Goal: Task Accomplishment & Management: Use online tool/utility

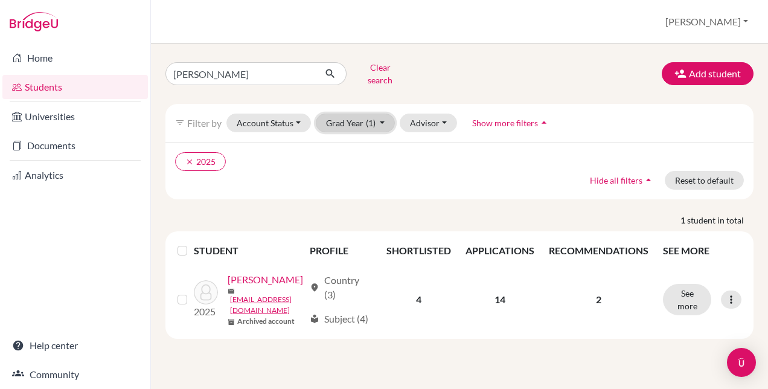
click at [383, 114] on button "Grad Year (1)" at bounding box center [356, 123] width 80 height 19
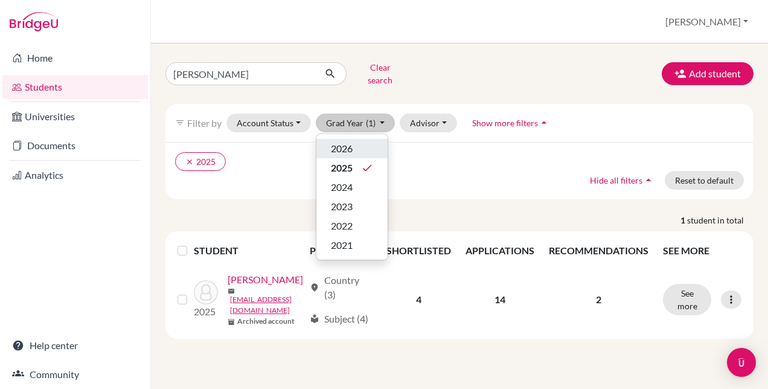
drag, startPoint x: 358, startPoint y: 142, endPoint x: 301, endPoint y: 144, distance: 56.8
click at [301, 144] on div "filter_list Filter by Account Status Active accounts Archived accounts Register…" at bounding box center [459, 151] width 588 height 95
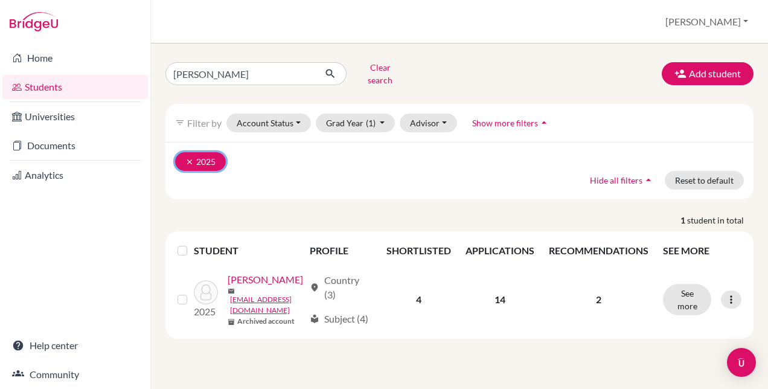
click at [187, 158] on icon "clear" at bounding box center [189, 162] width 8 height 8
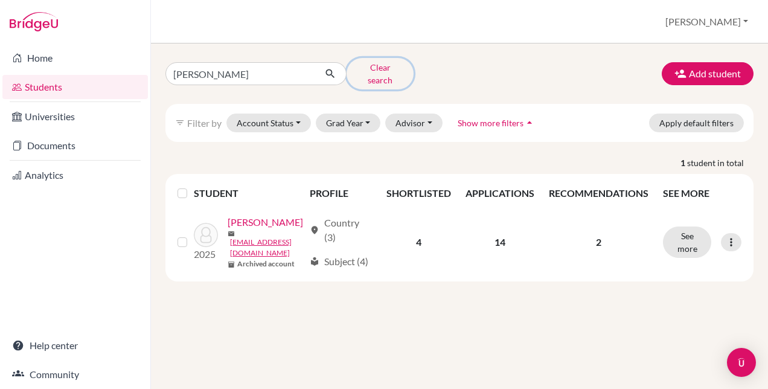
click at [368, 72] on button "Clear search" at bounding box center [380, 73] width 67 height 31
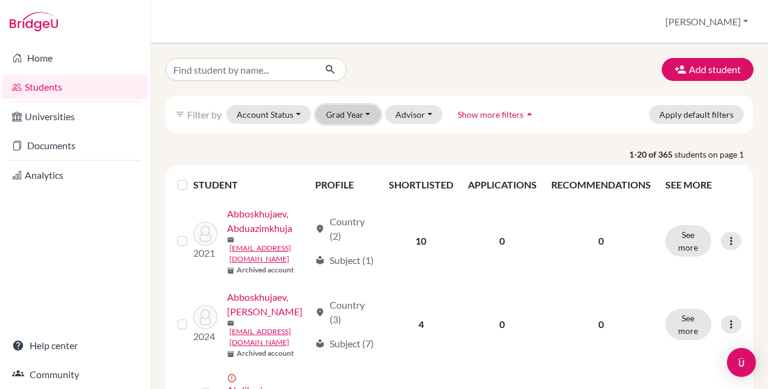
click at [344, 116] on button "Grad Year" at bounding box center [348, 114] width 65 height 19
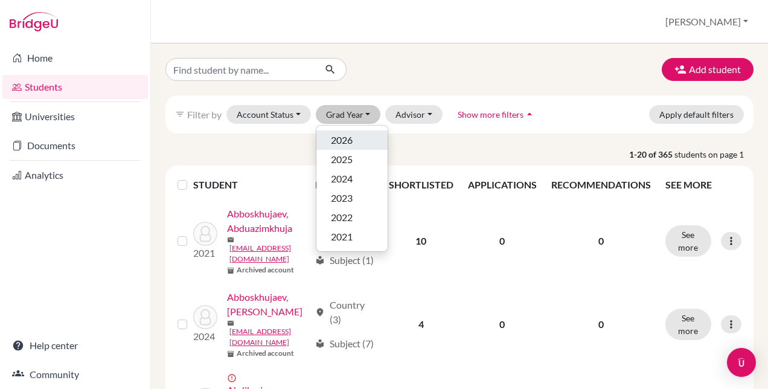
click at [333, 143] on div "2026" at bounding box center [352, 140] width 42 height 14
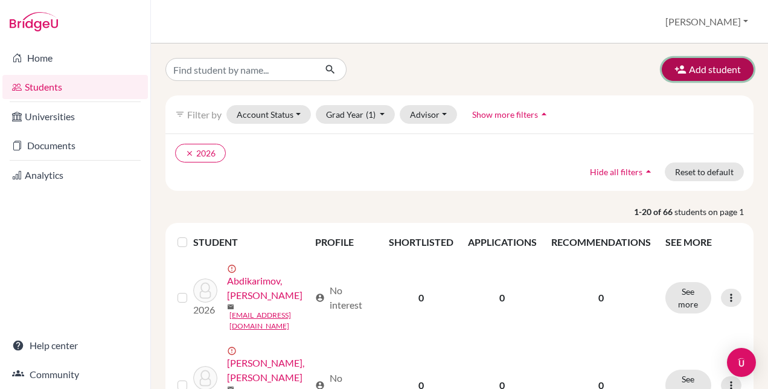
click at [679, 74] on button "Add student" at bounding box center [708, 69] width 92 height 23
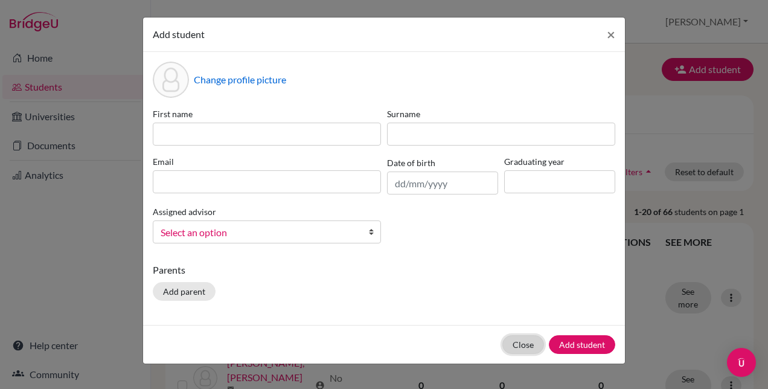
click at [521, 344] on button "Close" at bounding box center [524, 344] width 42 height 19
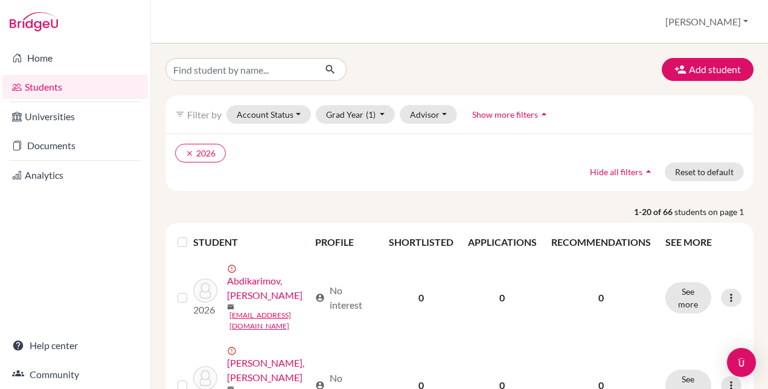
click at [37, 88] on link "Students" at bounding box center [75, 87] width 146 height 24
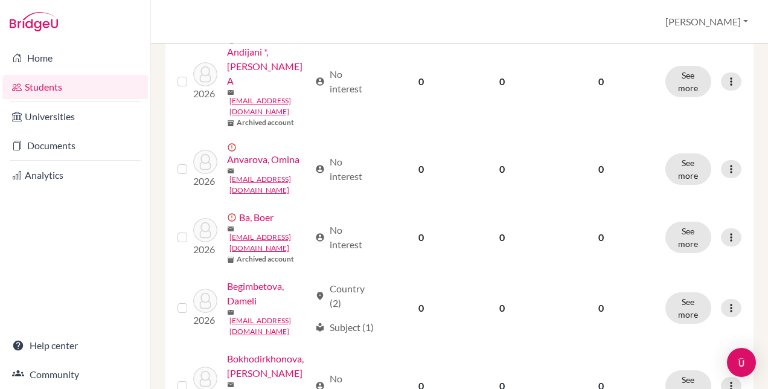
scroll to position [991, 0]
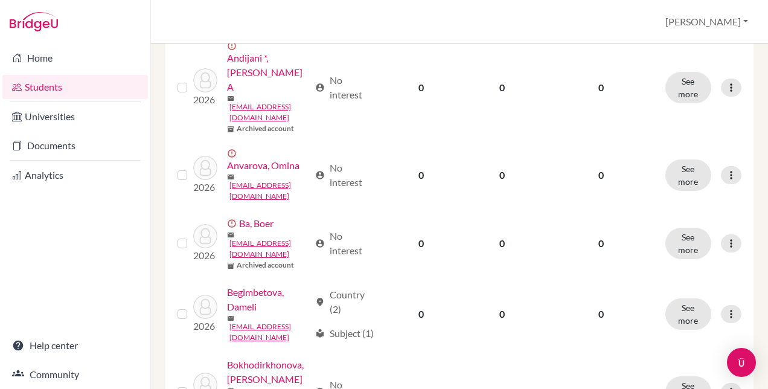
click at [58, 89] on link "Students" at bounding box center [75, 87] width 146 height 24
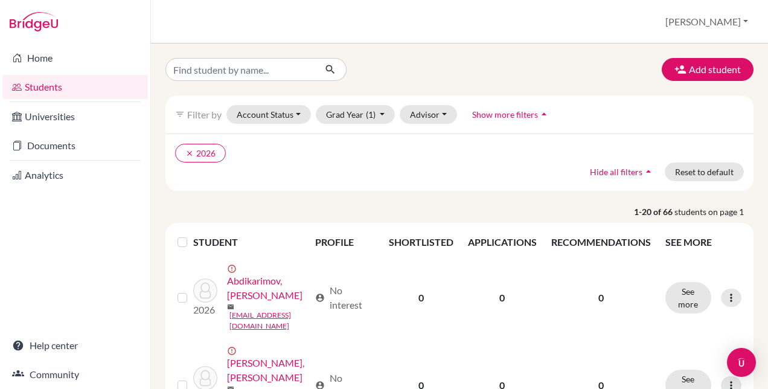
click at [40, 24] on img at bounding box center [34, 21] width 48 height 19
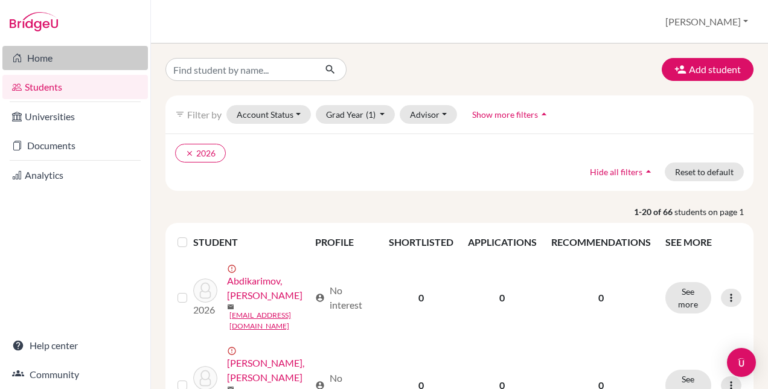
click at [37, 56] on link "Home" at bounding box center [75, 58] width 146 height 24
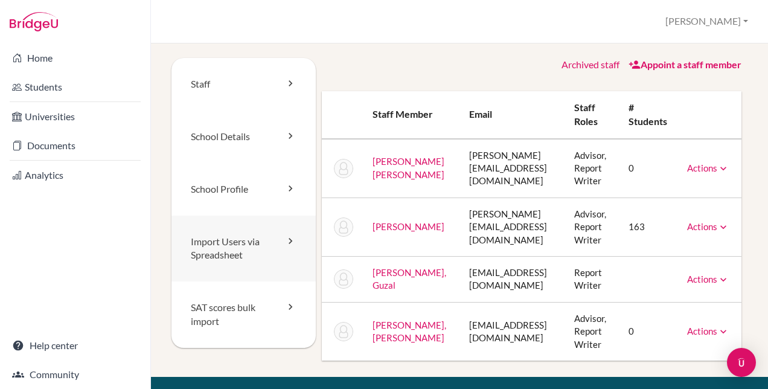
click at [277, 238] on link "Import Users via Spreadsheet" at bounding box center [244, 249] width 144 height 66
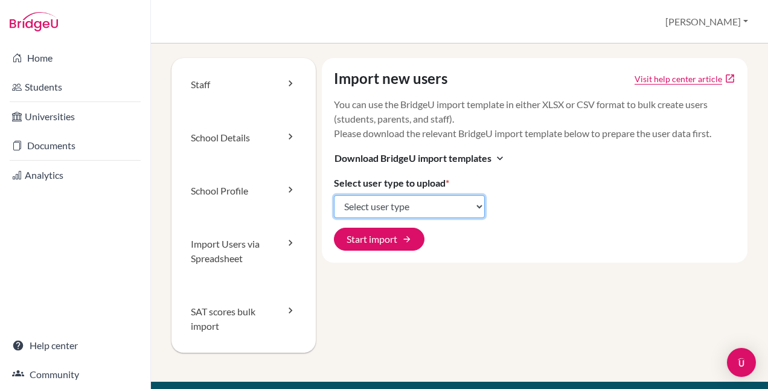
click at [475, 205] on select "Select user type Students Students and parents Parents Advisors Report writers" at bounding box center [409, 206] width 151 height 23
select select "students"
click at [334, 195] on select "Select user type Students Students and parents Parents Advisors Report writers" at bounding box center [409, 206] width 151 height 23
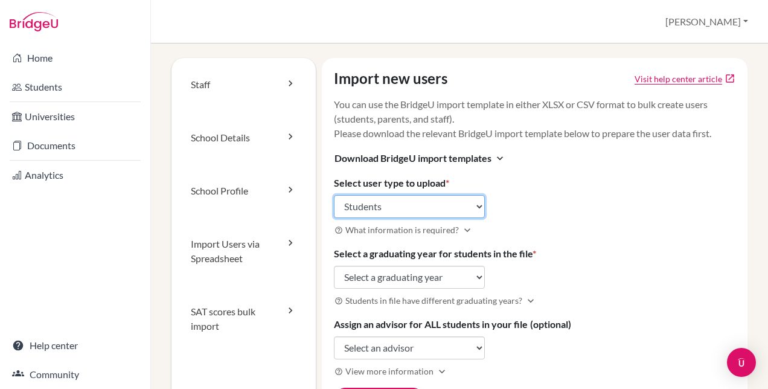
scroll to position [60, 0]
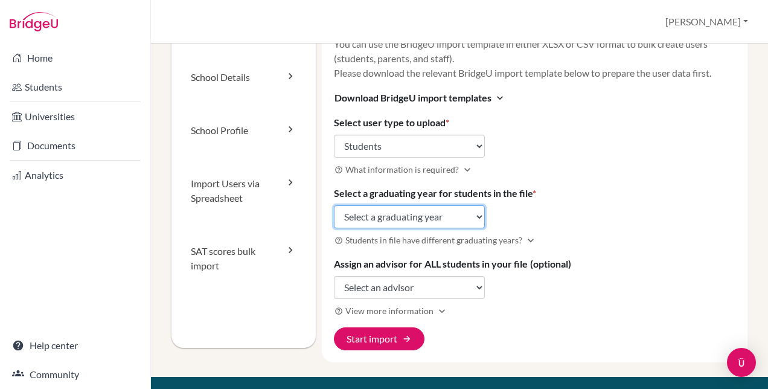
click at [471, 217] on select "Select a graduating year 2024 2025 2026 2027 2028 2029" at bounding box center [409, 216] width 151 height 23
select select "2027"
click at [334, 205] on select "Select a graduating year [DATE] 2025 2026 2027 2028 2029" at bounding box center [409, 216] width 151 height 23
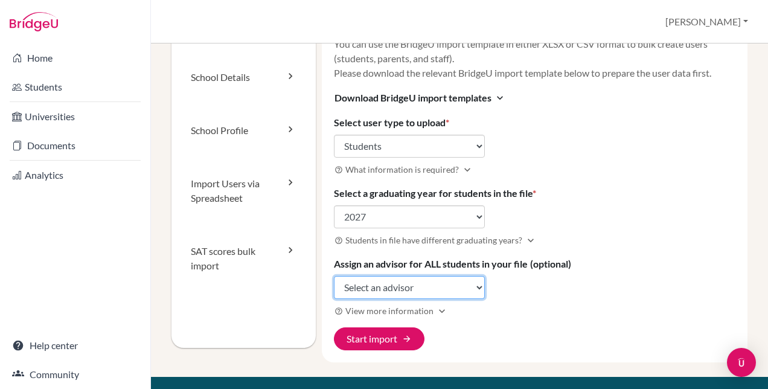
click at [472, 281] on select "Select an advisor [PERSON_NAME] [PERSON_NAME]" at bounding box center [409, 287] width 151 height 23
select select "152168"
click at [334, 276] on select "Select an advisor [PERSON_NAME] [PERSON_NAME]" at bounding box center [409, 287] width 151 height 23
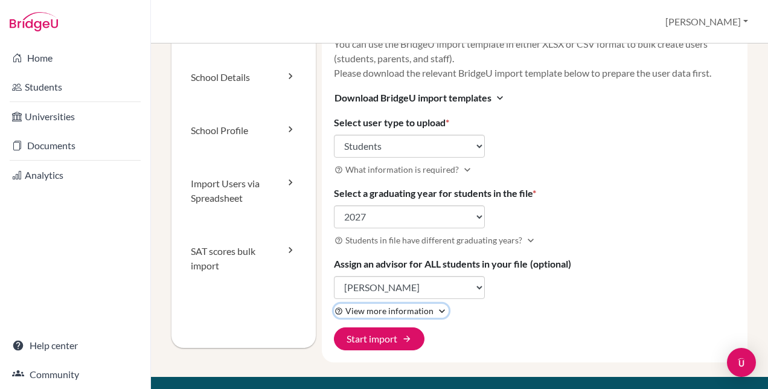
click at [436, 310] on icon "expand_more" at bounding box center [442, 311] width 12 height 12
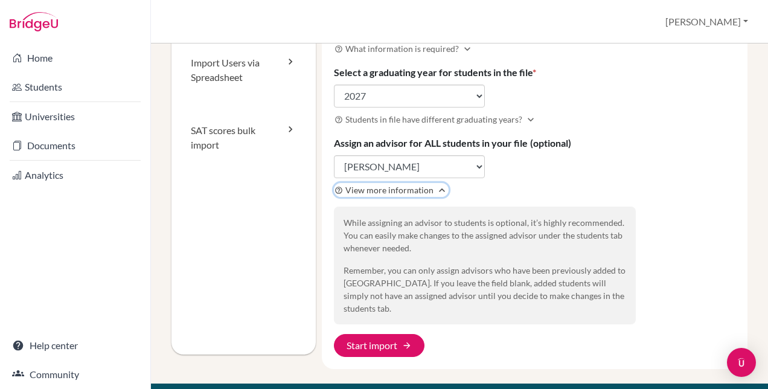
scroll to position [242, 0]
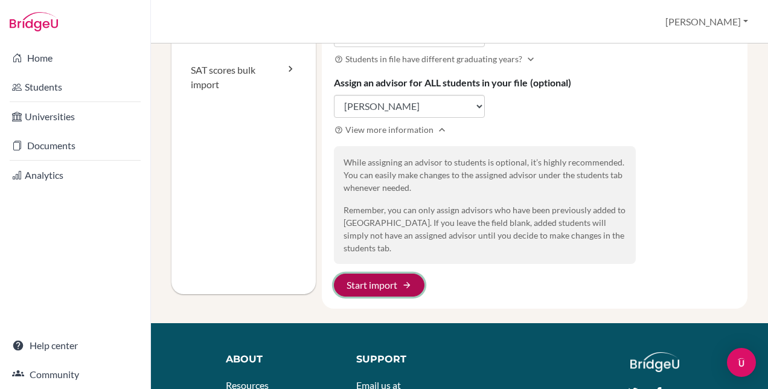
click at [391, 274] on button "Start import arrow_forward" at bounding box center [379, 285] width 91 height 23
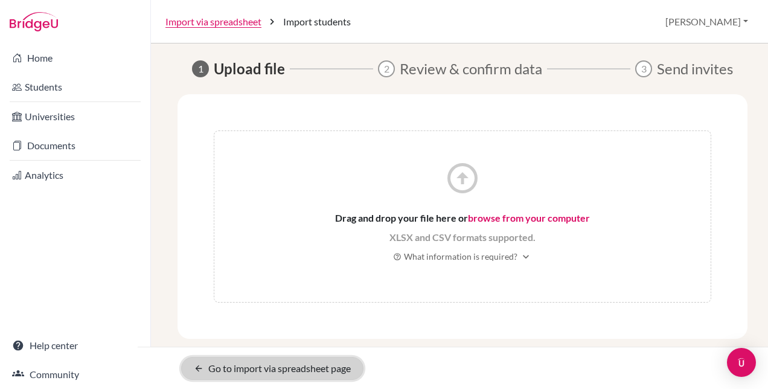
click at [219, 367] on link "arrow_back Go to import via spreadsheet page" at bounding box center [272, 368] width 182 height 23
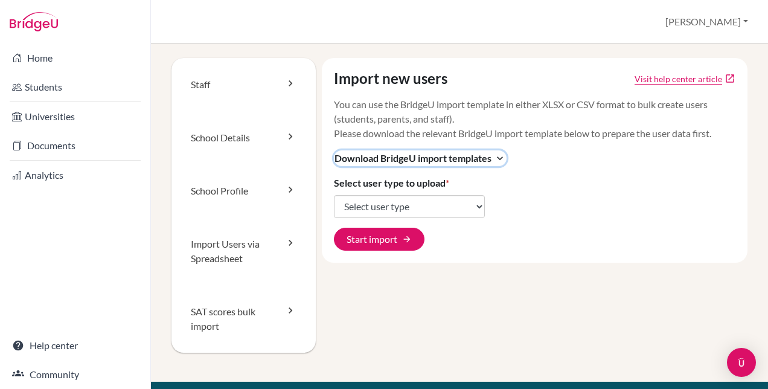
click at [498, 159] on icon "expand_more" at bounding box center [500, 158] width 12 height 12
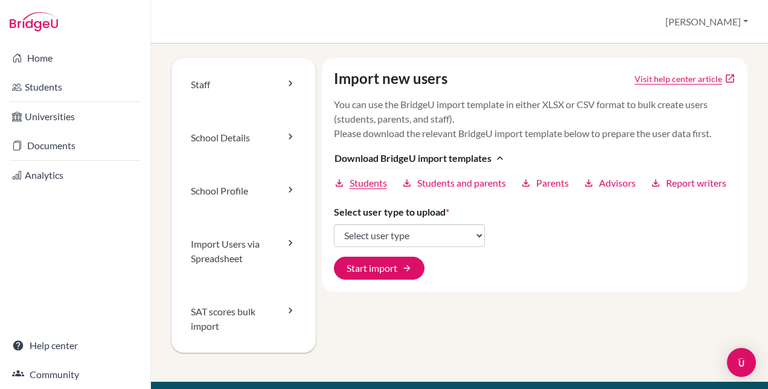
click at [362, 189] on span "Students" at bounding box center [368, 183] width 37 height 14
click at [420, 247] on select "Select user type Students Students and parents Parents Advisors Report writers" at bounding box center [409, 235] width 151 height 23
select select "students"
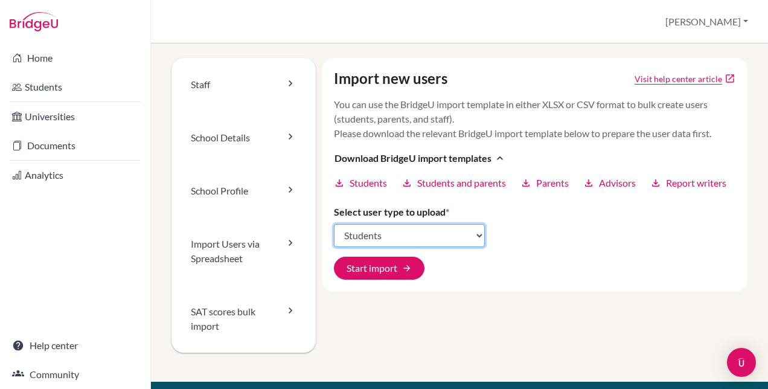
click at [334, 238] on select "Select user type Students Students and parents Parents Advisors Report writers" at bounding box center [409, 235] width 151 height 23
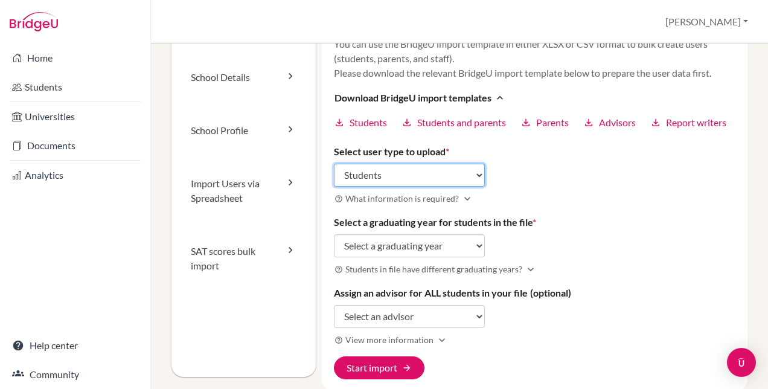
scroll to position [121, 0]
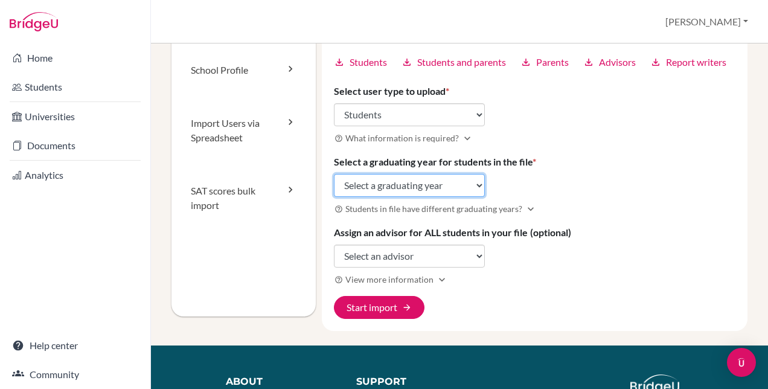
click at [473, 197] on select "Select a graduating year 2024 2025 2026 2027 2028 2029" at bounding box center [409, 185] width 151 height 23
select select "2027"
click at [334, 187] on select "Select a graduating year 2024 2025 2026 2027 2028 2029" at bounding box center [409, 185] width 151 height 23
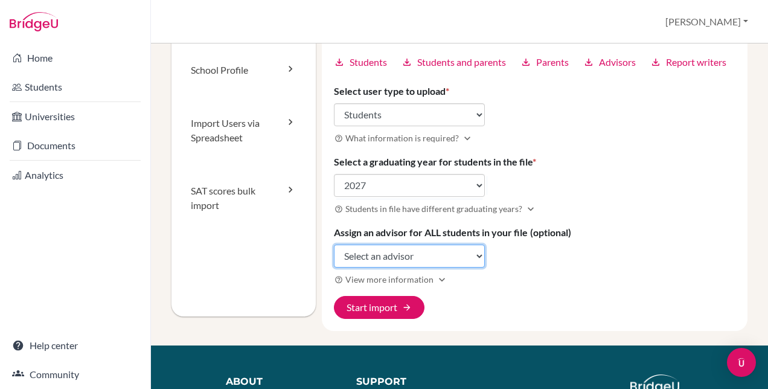
click at [470, 267] on select "Select an advisor [PERSON_NAME] [PERSON_NAME]" at bounding box center [409, 256] width 151 height 23
select select "152168"
click at [334, 257] on select "Select an advisor [PERSON_NAME] [PERSON_NAME]" at bounding box center [409, 256] width 151 height 23
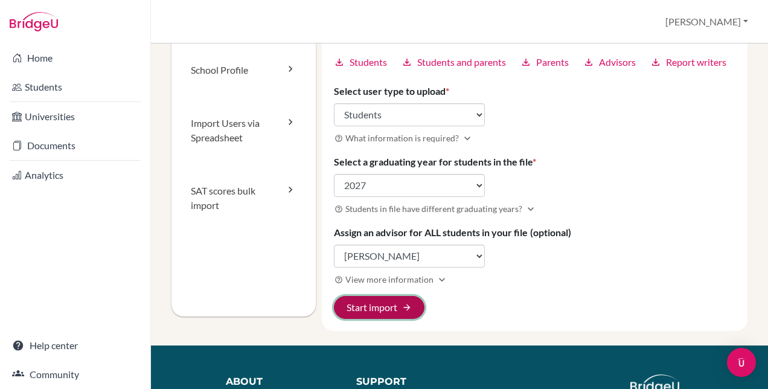
click at [407, 312] on span "arrow_forward" at bounding box center [407, 308] width 10 height 10
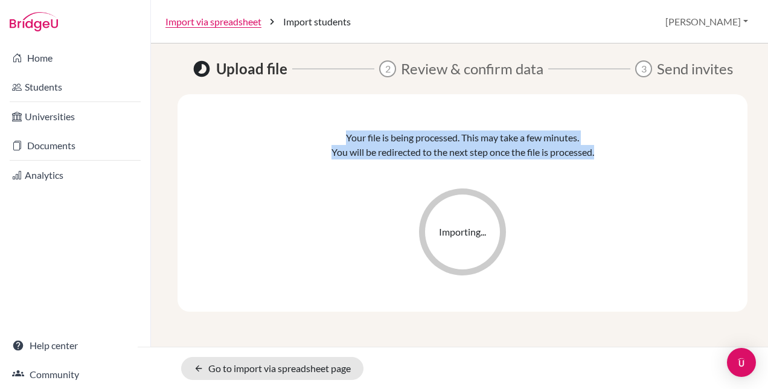
drag, startPoint x: 345, startPoint y: 138, endPoint x: 635, endPoint y: 139, distance: 289.9
click at [635, 139] on div "Your file is being processed. This may take a few minutes. You will be redirect…" at bounding box center [463, 202] width 498 height 145
click at [532, 138] on p "Your file is being processed. This may take a few minutes." at bounding box center [462, 137] width 233 height 14
drag, startPoint x: 346, startPoint y: 136, endPoint x: 652, endPoint y: 159, distance: 306.4
click at [652, 159] on div "Your file is being processed. This may take a few minutes. You will be redirect…" at bounding box center [463, 202] width 498 height 145
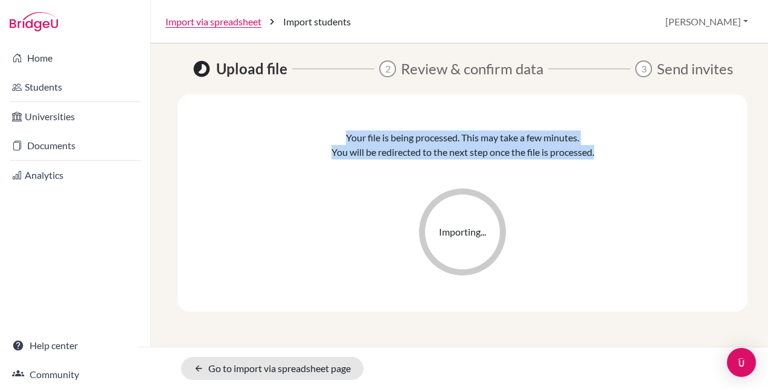
drag, startPoint x: 652, startPoint y: 159, endPoint x: 542, endPoint y: 164, distance: 109.4
click at [542, 164] on div "Your file is being processed. This may take a few minutes. You will be redirect…" at bounding box center [463, 202] width 498 height 145
click at [552, 147] on p "You will be redirected to the next step once the file is processed." at bounding box center [463, 152] width 263 height 14
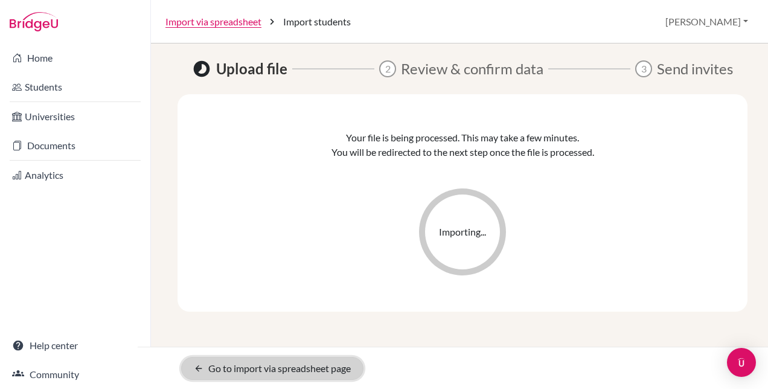
click at [202, 370] on icon "arrow_back" at bounding box center [199, 369] width 10 height 10
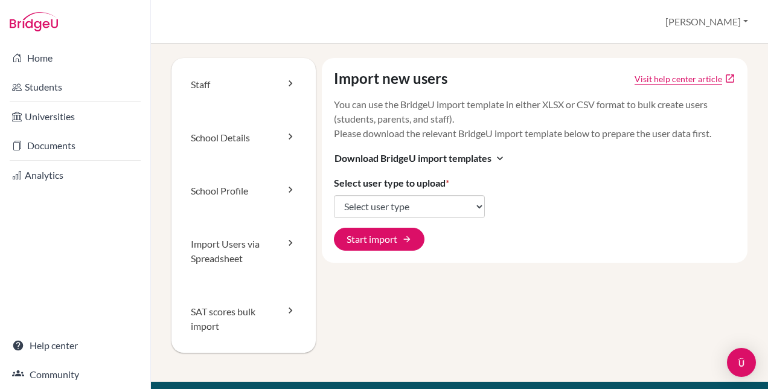
select select "students"
click at [334, 195] on select "Select user type Students Students and parents Parents Advisors Report writers" at bounding box center [409, 206] width 151 height 23
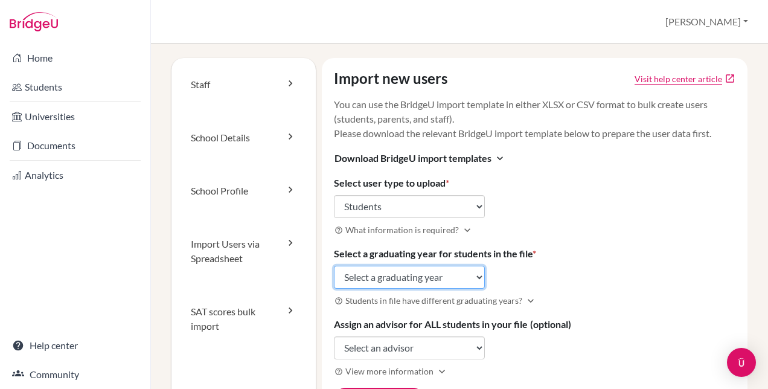
click at [481, 274] on select "Select a graduating year 2024 2025 2026 2027 2028 2029" at bounding box center [409, 277] width 151 height 23
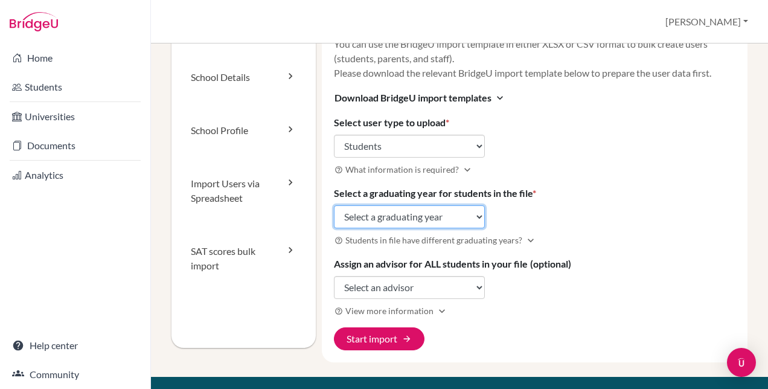
click at [467, 214] on select "Select a graduating year 2024 2025 2026 2027 2028 2029" at bounding box center [409, 216] width 151 height 23
click at [334, 205] on select "Select a graduating year 2024 2025 2026 2027 2028 2029" at bounding box center [409, 216] width 151 height 23
click at [469, 219] on select "Select a graduating year 2024 2025 2026 2027 2028 2029" at bounding box center [409, 216] width 151 height 23
select select "2027"
click at [334, 205] on select "Select a graduating year 2024 2025 2026 2027 2028 2029" at bounding box center [409, 216] width 151 height 23
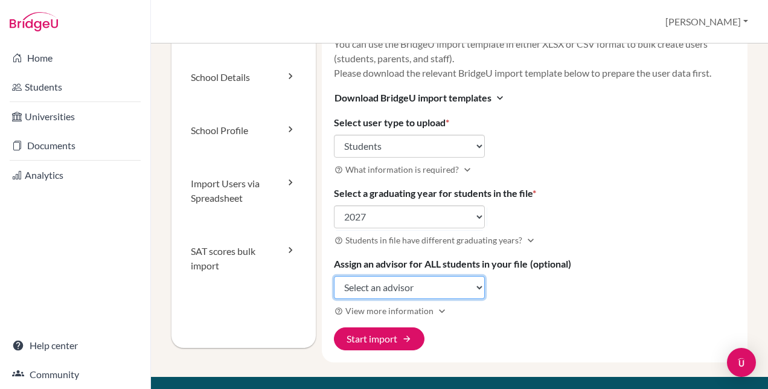
click at [477, 286] on select "Select an advisor Frederik Willem De Lange Jacques Krige Adriaan Van Jaarsveld" at bounding box center [409, 287] width 151 height 23
select select "152168"
click at [334, 276] on select "Select an advisor Frederik Willem De Lange Jacques Krige Adriaan Van Jaarsveld" at bounding box center [409, 287] width 151 height 23
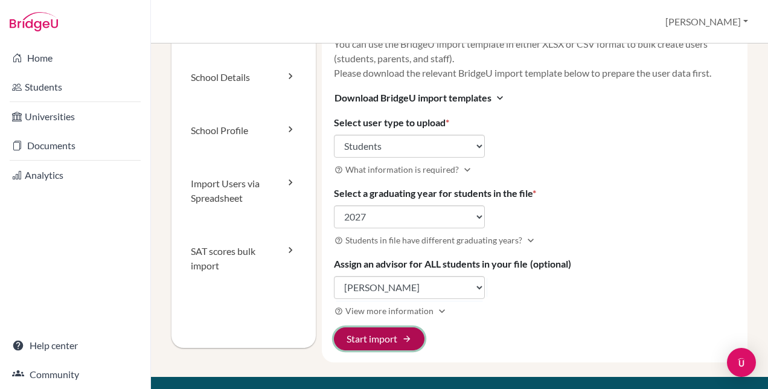
click at [393, 339] on button "Start import arrow_forward" at bounding box center [379, 338] width 91 height 23
